Goal: Use online tool/utility: Utilize a website feature to perform a specific function

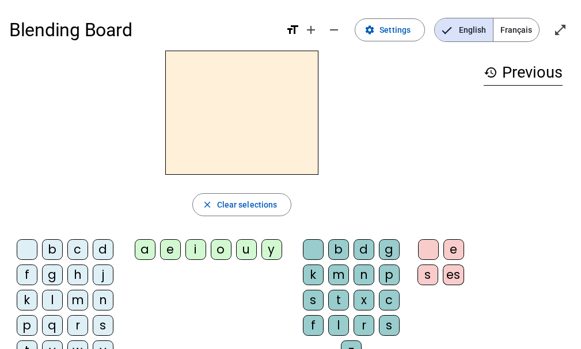
click at [51, 246] on div "b" at bounding box center [52, 250] width 21 height 21
click at [195, 248] on div "i" at bounding box center [195, 250] width 21 height 21
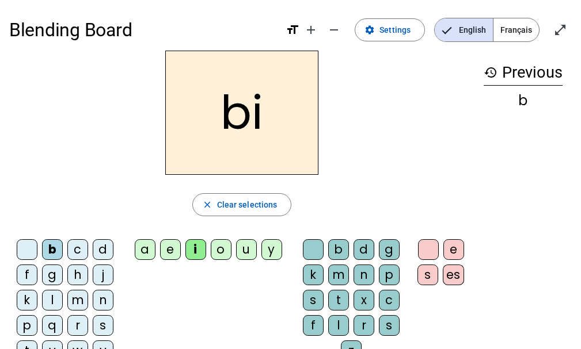
click at [340, 326] on div "l" at bounding box center [338, 325] width 21 height 21
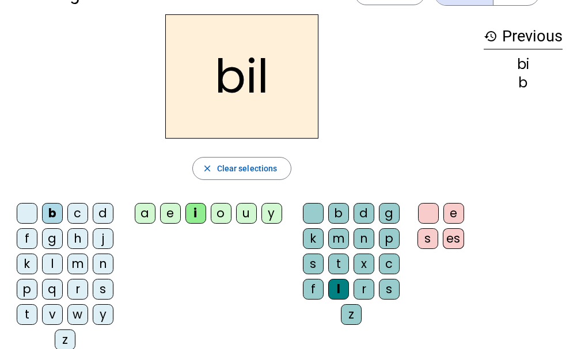
scroll to position [58, 0]
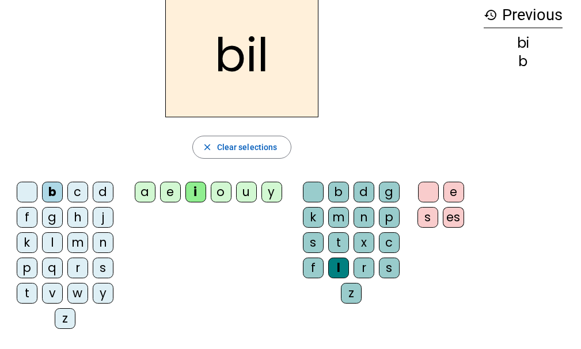
click at [81, 242] on div "m" at bounding box center [77, 243] width 21 height 21
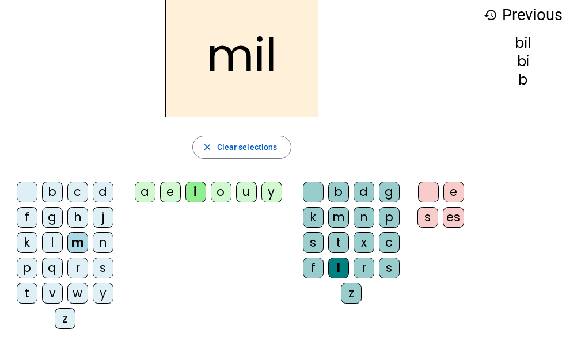
click at [339, 243] on div "t" at bounding box center [338, 243] width 21 height 21
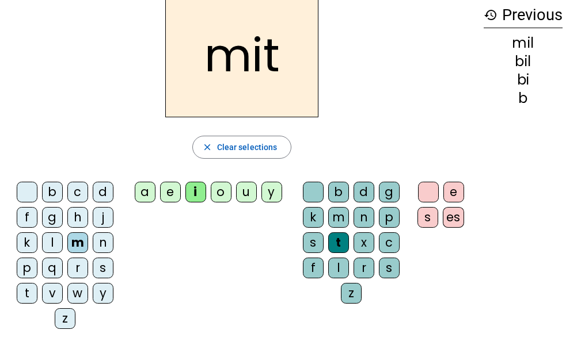
scroll to position [0, 0]
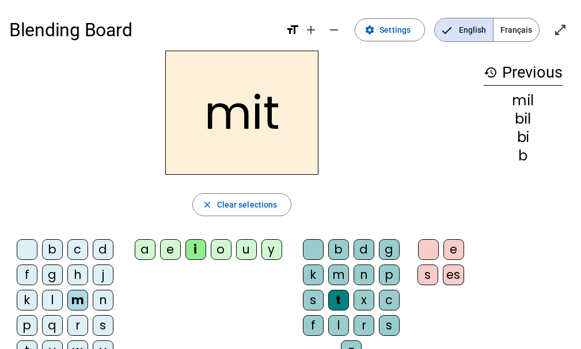
click at [336, 273] on div "m" at bounding box center [338, 275] width 21 height 21
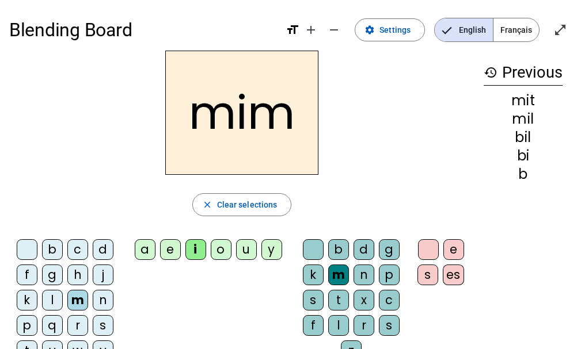
click at [455, 243] on div "e" at bounding box center [453, 250] width 21 height 21
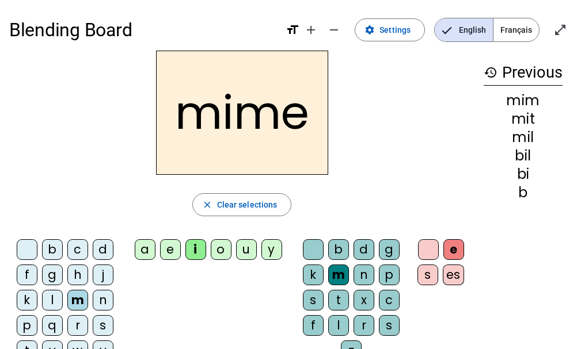
click at [392, 327] on div "s" at bounding box center [389, 325] width 21 height 21
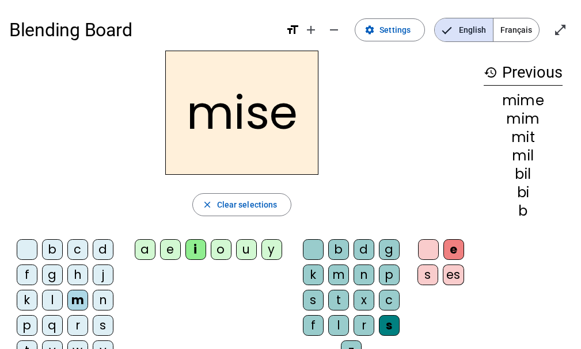
drag, startPoint x: 434, startPoint y: 251, endPoint x: 426, endPoint y: 252, distance: 7.5
click at [432, 251] on div at bounding box center [428, 250] width 21 height 21
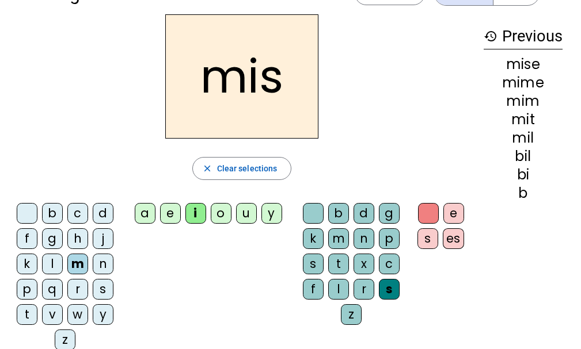
scroll to position [58, 0]
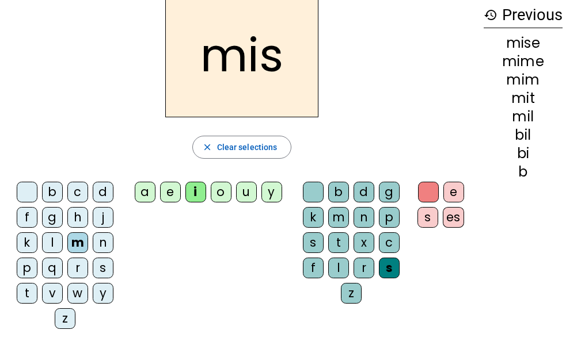
click at [26, 216] on div "f" at bounding box center [27, 217] width 21 height 21
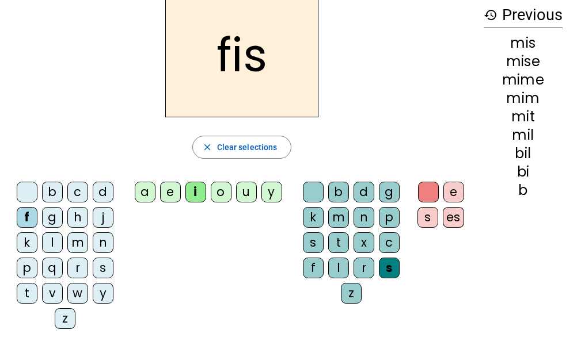
click at [53, 188] on div "b" at bounding box center [52, 192] width 21 height 21
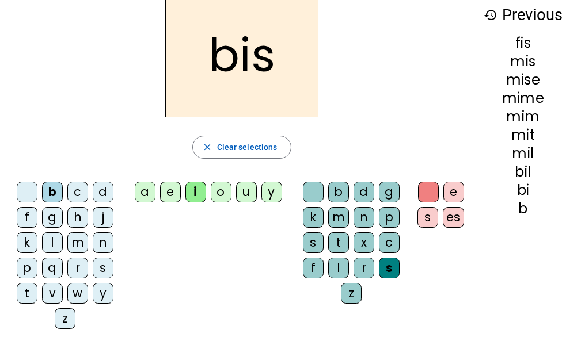
click at [74, 265] on div "r" at bounding box center [77, 268] width 21 height 21
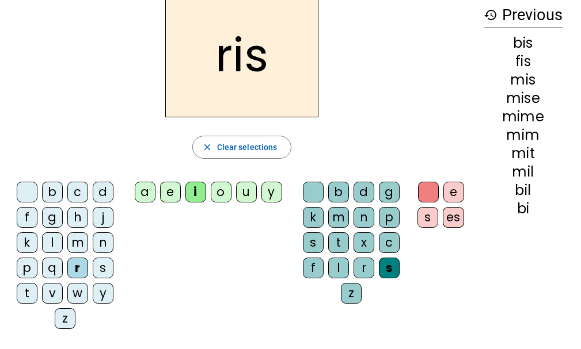
click at [349, 294] on div "z" at bounding box center [351, 293] width 21 height 21
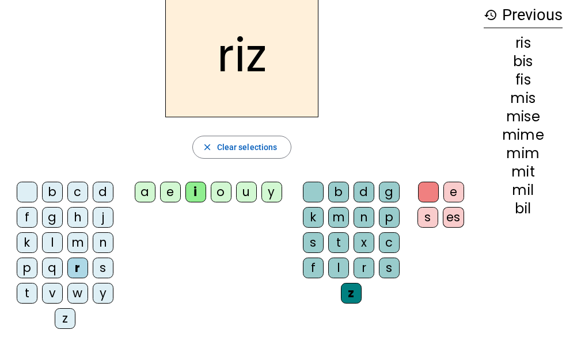
click at [19, 218] on div "f" at bounding box center [27, 217] width 21 height 21
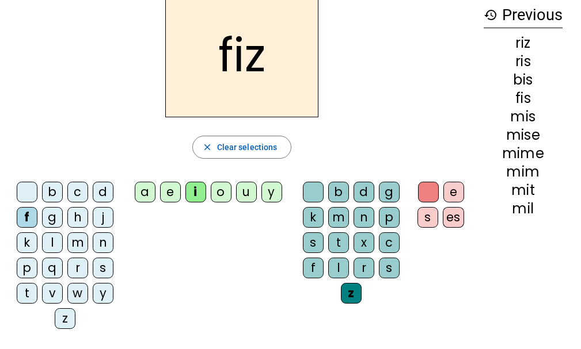
click at [337, 268] on div "l" at bounding box center [338, 268] width 21 height 21
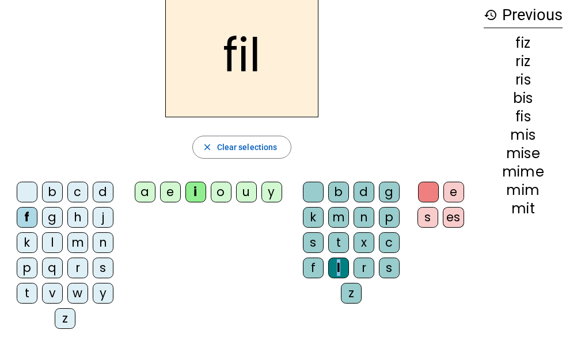
click at [337, 268] on div "l" at bounding box center [338, 268] width 21 height 21
